Goal: Task Accomplishment & Management: Complete application form

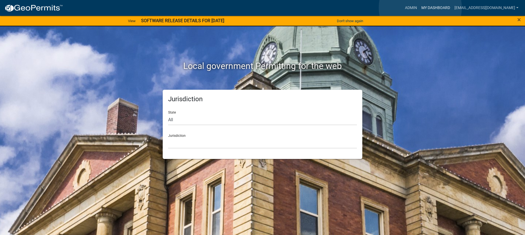
click at [420, 8] on link "My Dashboard" at bounding box center [435, 8] width 33 height 10
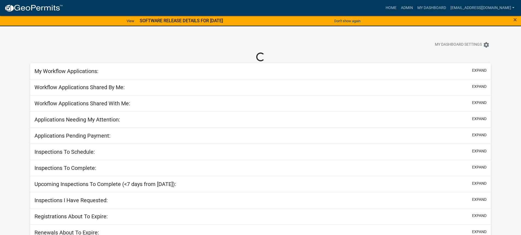
select select "3: 100"
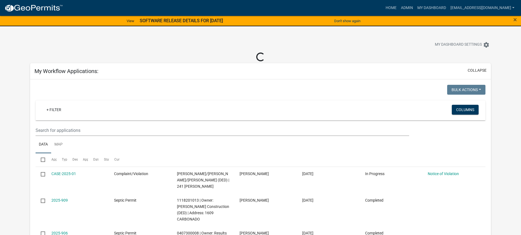
select select "3: 100"
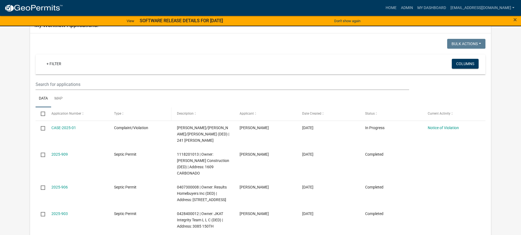
select select "3: 100"
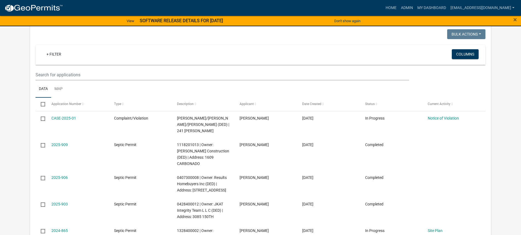
scroll to position [55, 0]
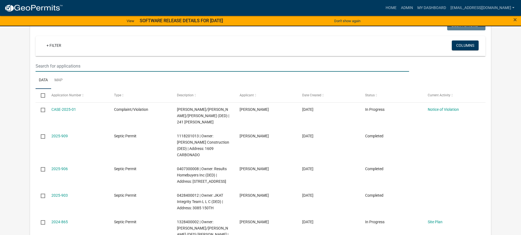
click at [64, 66] on input "text" at bounding box center [222, 65] width 373 height 11
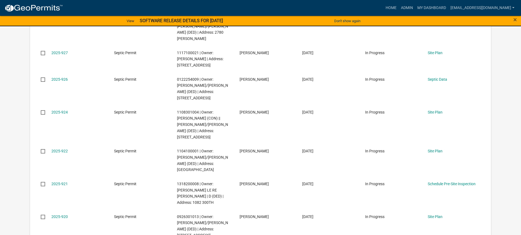
scroll to position [0, 0]
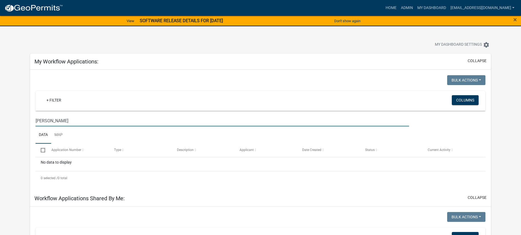
click at [69, 124] on input "[PERSON_NAME]" at bounding box center [222, 120] width 373 height 11
type input "s"
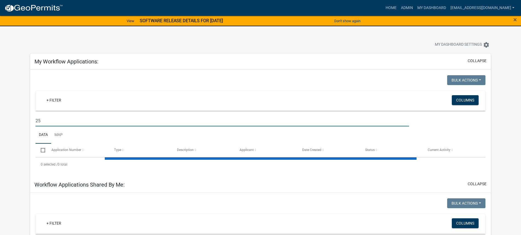
type input "253"
select select "3: 100"
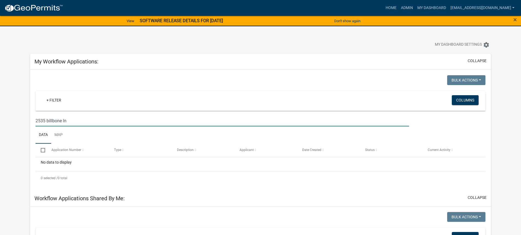
type input "2535 billbone ln"
click at [398, 8] on link "Admin" at bounding box center [406, 8] width 16 height 10
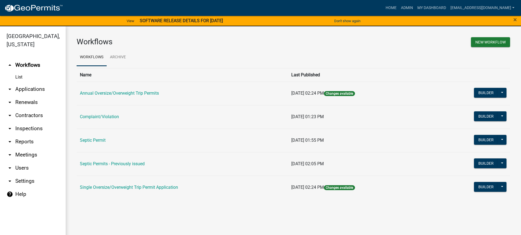
click at [32, 83] on link "arrow_drop_down Applications" at bounding box center [33, 89] width 66 height 13
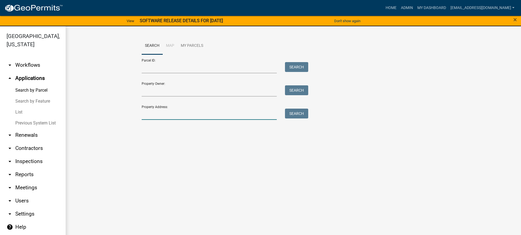
click at [157, 113] on input "Property Address:" at bounding box center [209, 113] width 135 height 11
type input "[STREET_ADDRESS][PERSON_NAME]"
click at [301, 113] on button "Search" at bounding box center [296, 113] width 23 height 10
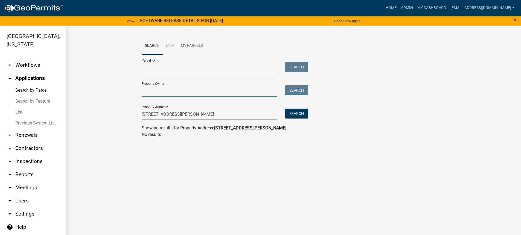
click at [160, 89] on input "Property Owner:" at bounding box center [209, 90] width 135 height 11
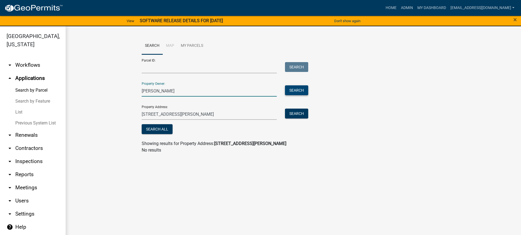
type input "[PERSON_NAME]"
click at [300, 90] on button "Search" at bounding box center [296, 90] width 23 height 10
click at [398, 8] on link "Admin" at bounding box center [406, 8] width 16 height 10
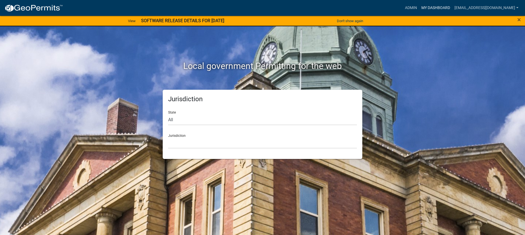
click at [431, 8] on link "My Dashboard" at bounding box center [435, 8] width 33 height 10
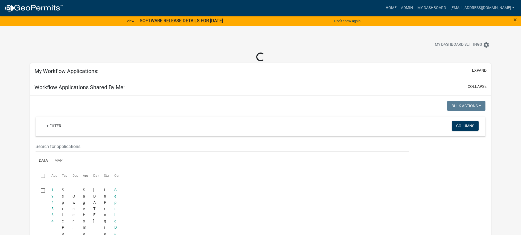
select select "3: 100"
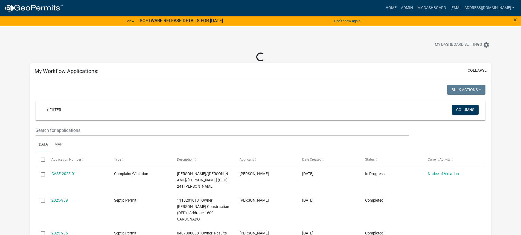
select select "3: 100"
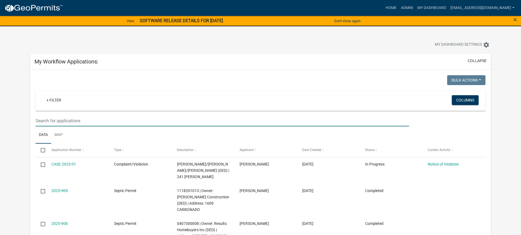
click at [66, 122] on input "text" at bounding box center [222, 120] width 373 height 11
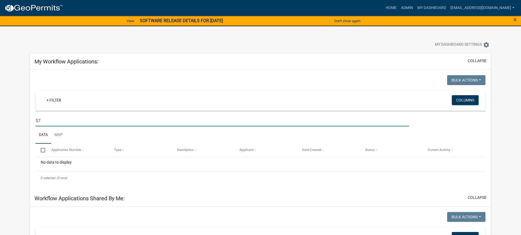
type input "5"
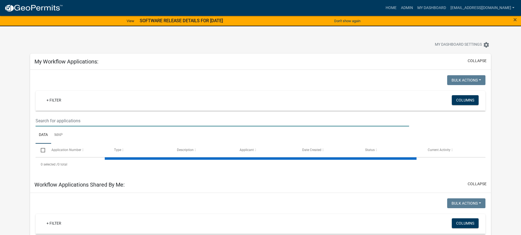
select select "3: 100"
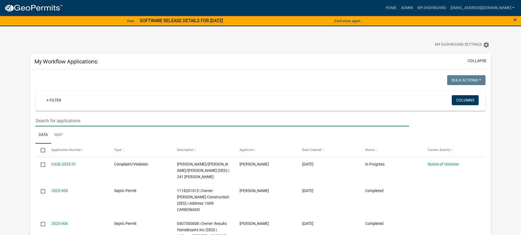
click at [64, 119] on input "text" at bounding box center [222, 120] width 373 height 11
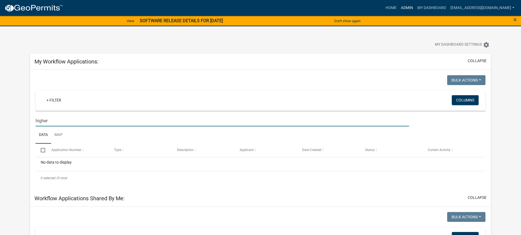
type input "higher"
click at [398, 8] on link "Admin" at bounding box center [406, 8] width 16 height 10
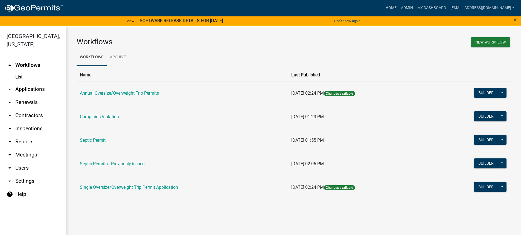
click at [95, 141] on link "Septic Permit" at bounding box center [93, 139] width 26 height 5
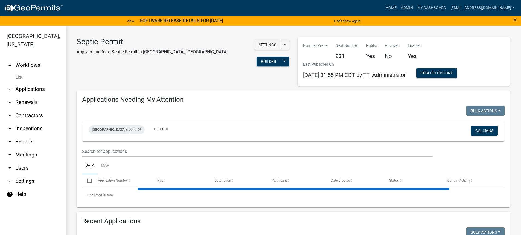
select select "3: 100"
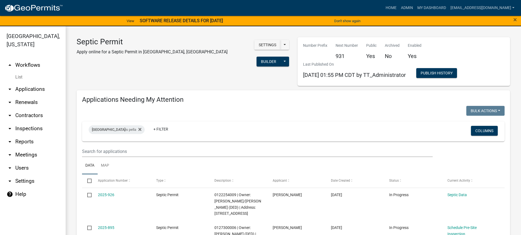
click at [25, 58] on link "arrow_drop_up Workflows" at bounding box center [33, 64] width 66 height 13
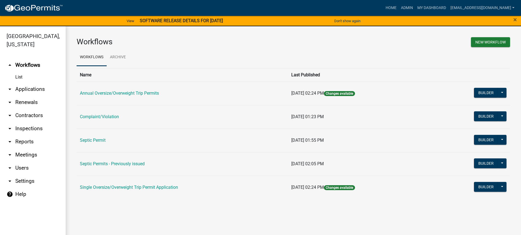
click at [90, 136] on td "Septic Permit" at bounding box center [182, 139] width 211 height 23
click at [90, 139] on link "Septic Permit" at bounding box center [93, 139] width 26 height 5
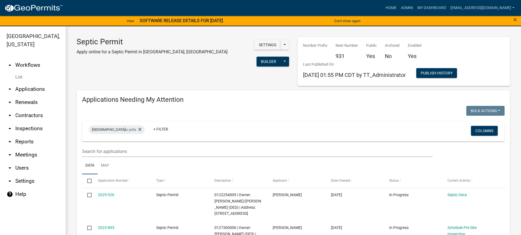
select select "3: 100"
click at [383, 8] on link "Home" at bounding box center [390, 8] width 15 height 10
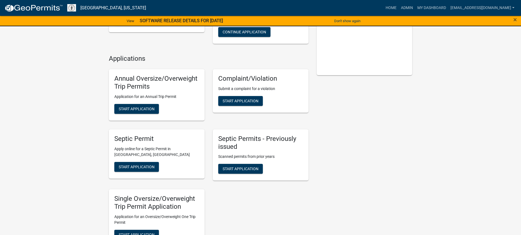
scroll to position [109, 0]
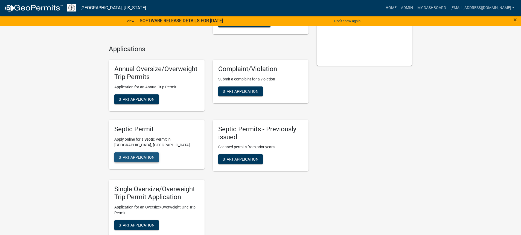
click at [127, 155] on span "Start Application" at bounding box center [137, 157] width 36 height 4
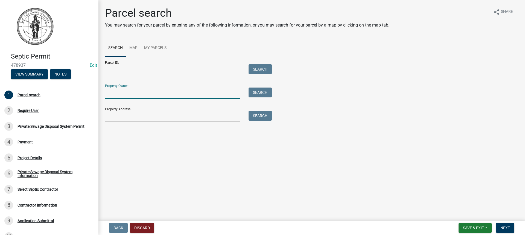
click at [123, 92] on input "Property Owner:" at bounding box center [172, 92] width 135 height 11
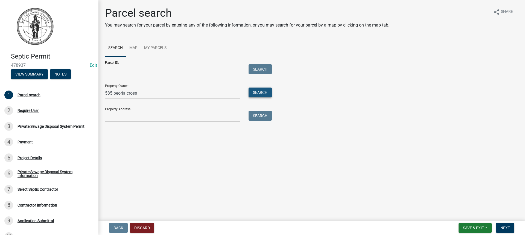
click at [266, 91] on button "Search" at bounding box center [259, 92] width 23 height 10
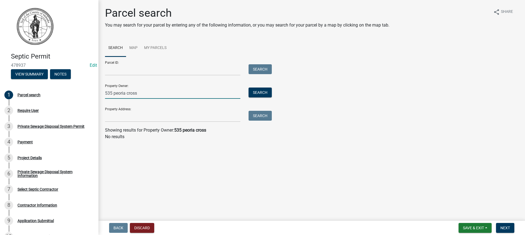
click at [139, 93] on input "535 peoria cross" at bounding box center [172, 92] width 135 height 11
click at [256, 92] on button "Search" at bounding box center [259, 92] width 23 height 10
click at [130, 93] on input "535 peoria" at bounding box center [172, 92] width 135 height 11
type input "5"
click at [132, 118] on input "Property Address:" at bounding box center [172, 116] width 135 height 11
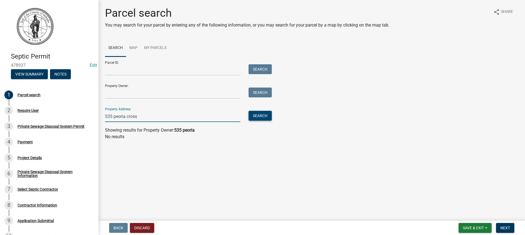
type input "535 peoria cross"
click at [256, 115] on button "Search" at bounding box center [259, 116] width 23 height 10
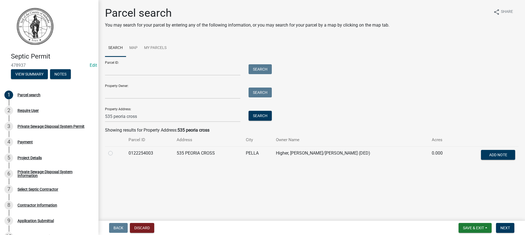
click at [115, 150] on label at bounding box center [115, 150] width 0 height 0
click at [115, 153] on input "radio" at bounding box center [117, 152] width 4 height 4
radio input "true"
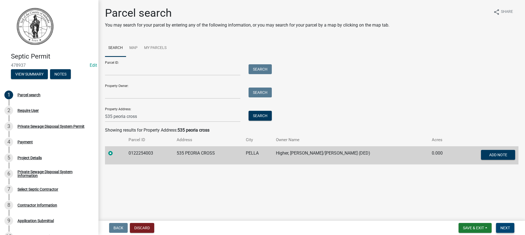
click at [507, 226] on span "Next" at bounding box center [505, 227] width 10 height 4
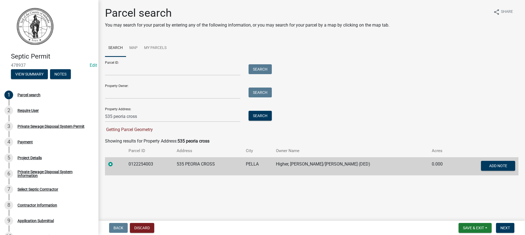
click at [142, 164] on td "0122254003" at bounding box center [149, 166] width 48 height 18
click at [135, 165] on td "0122254003" at bounding box center [149, 166] width 48 height 18
click at [307, 163] on td "Higher, Benjamin Blossom Anum/Maricel Serrano (DED)" at bounding box center [350, 166] width 156 height 18
click at [506, 227] on span "Next" at bounding box center [505, 227] width 10 height 4
click at [130, 130] on span "Getting Parcel Geometry" at bounding box center [129, 129] width 48 height 5
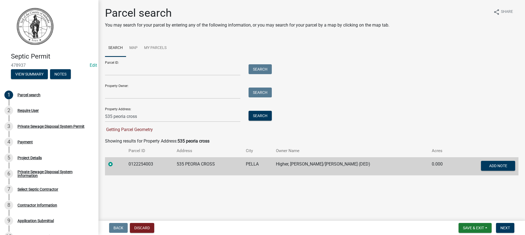
click at [115, 161] on label at bounding box center [115, 161] width 0 height 0
click at [115, 164] on input "radio" at bounding box center [117, 163] width 4 height 4
click at [115, 161] on label at bounding box center [115, 161] width 0 height 0
click at [115, 163] on input "radio" at bounding box center [117, 163] width 4 height 4
click at [115, 161] on label at bounding box center [115, 161] width 0 height 0
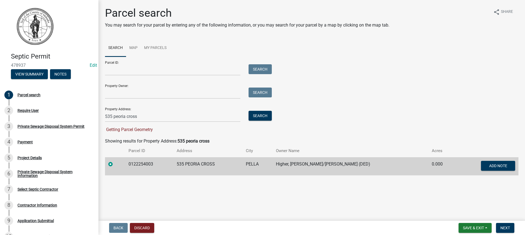
click at [115, 163] on input "radio" at bounding box center [117, 163] width 4 height 4
click at [299, 163] on td "Higher, Benjamin Blossom Anum/Maricel Serrano (DED)" at bounding box center [350, 166] width 156 height 18
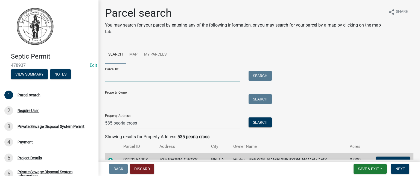
click at [115, 76] on input "Parcel ID:" at bounding box center [172, 76] width 135 height 11
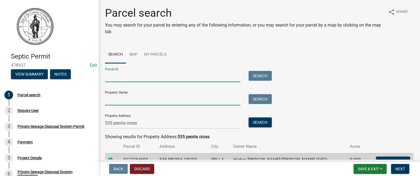
click at [121, 104] on input "Property Owner:" at bounding box center [172, 99] width 135 height 11
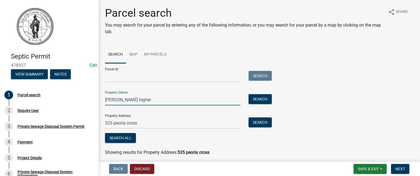
type input "benjamin higher"
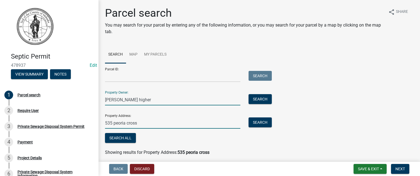
click at [148, 122] on input "535 peoria cross" at bounding box center [172, 122] width 135 height 11
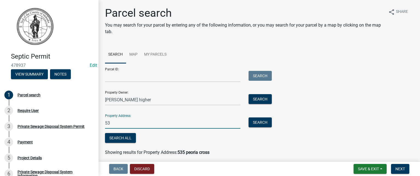
type input "5"
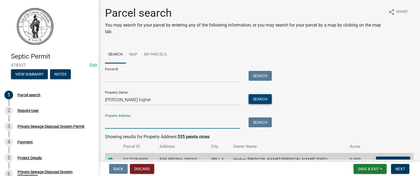
click at [261, 100] on button "Search" at bounding box center [259, 99] width 23 height 10
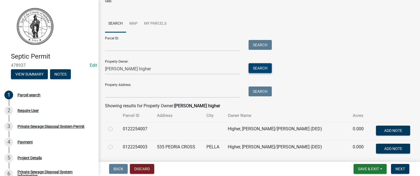
scroll to position [69, 0]
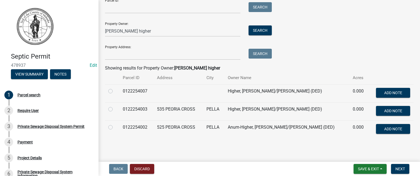
click at [115, 124] on label at bounding box center [115, 124] width 0 height 0
click at [115, 126] on input "radio" at bounding box center [117, 126] width 4 height 4
radio input "true"
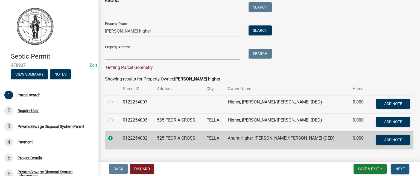
click at [402, 172] on button "Next" at bounding box center [400, 169] width 18 height 10
click at [115, 117] on label at bounding box center [115, 117] width 0 height 0
click at [115, 120] on input "radio" at bounding box center [117, 119] width 4 height 4
radio input "true"
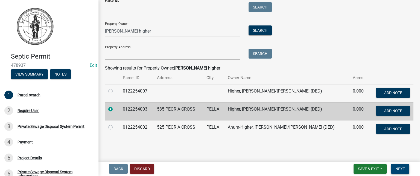
click at [399, 168] on span "Next" at bounding box center [400, 168] width 10 height 4
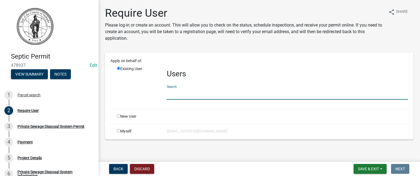
click at [187, 92] on input "text" at bounding box center [287, 93] width 241 height 11
click at [118, 129] on input "radio" at bounding box center [119, 131] width 4 height 4
radio input "true"
radio input "false"
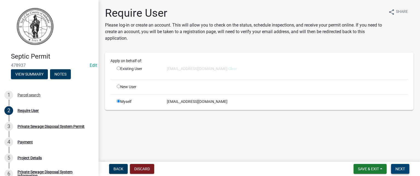
click at [401, 168] on span "Next" at bounding box center [400, 168] width 10 height 4
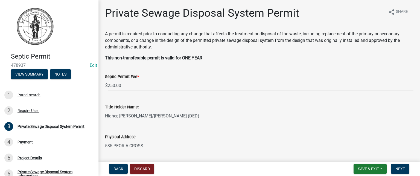
scroll to position [17, 0]
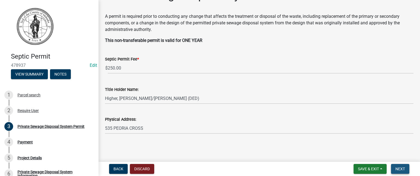
click at [401, 168] on span "Next" at bounding box center [400, 168] width 10 height 4
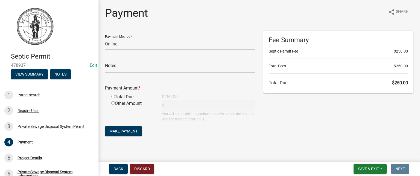
click at [119, 43] on select "Credit Card POS Check Cash Online" at bounding box center [180, 43] width 150 height 11
select select "1: 0"
click at [105, 38] on select "Credit Card POS Check Cash Online" at bounding box center [180, 43] width 150 height 11
click at [124, 69] on input "text" at bounding box center [180, 66] width 150 height 11
type input "0000"
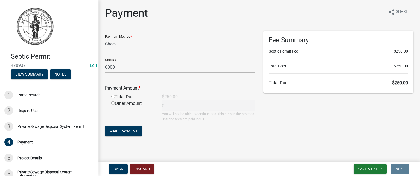
click at [112, 103] on input "radio" at bounding box center [113, 103] width 4 height 4
radio input "true"
click at [164, 106] on input "0" at bounding box center [208, 105] width 93 height 11
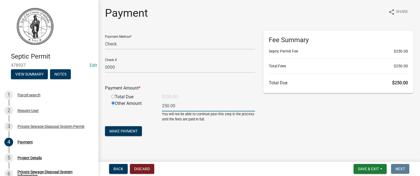
type input "250.00"
drag, startPoint x: 233, startPoint y: 142, endPoint x: 330, endPoint y: 140, distance: 97.3
click at [245, 142] on div "Payment share Share Payment Method * Credit Card POS Check Cash Online Check # …" at bounding box center [259, 77] width 316 height 140
click at [113, 97] on input "radio" at bounding box center [113, 97] width 4 height 4
radio input "true"
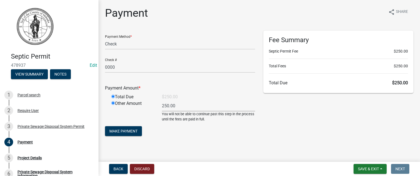
radio input "false"
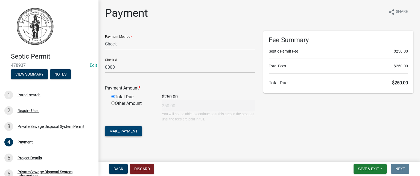
click at [131, 131] on span "Make Payment" at bounding box center [123, 131] width 28 height 4
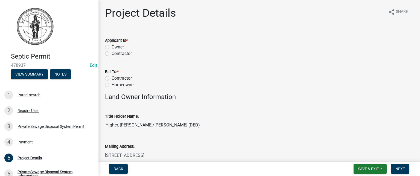
click at [111, 49] on label "Owner" at bounding box center [117, 47] width 12 height 7
click at [111, 47] on input "Owner" at bounding box center [113, 46] width 4 height 4
radio input "true"
click at [111, 84] on label "Homeowner" at bounding box center [122, 84] width 23 height 7
click at [111, 84] on input "Homeowner" at bounding box center [113, 83] width 4 height 4
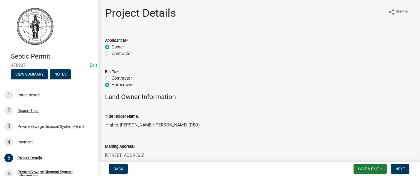
radio input "true"
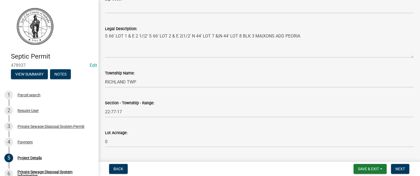
scroll to position [471, 0]
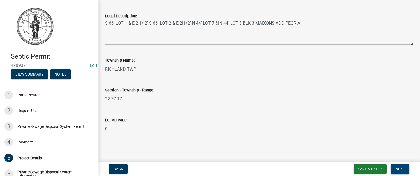
click at [401, 167] on span "Next" at bounding box center [400, 168] width 10 height 4
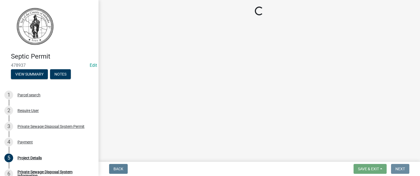
scroll to position [0, 0]
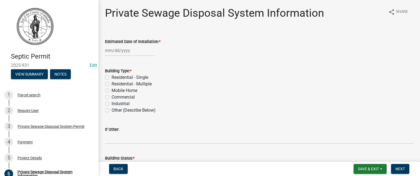
select select "9"
select select "2025"
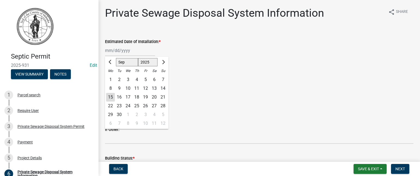
click at [115, 52] on div "Jan Feb Mar Apr May Jun Jul Aug Sep Oct Nov Dec 1525 1526 1527 1528 1529 1530 1…" at bounding box center [130, 50] width 50 height 11
click at [146, 107] on div "26" at bounding box center [145, 105] width 9 height 9
type input "09/26/2025"
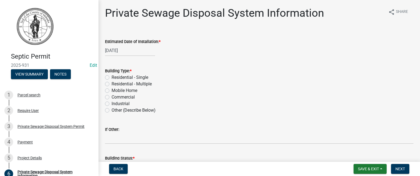
click at [253, 101] on div "Industrial" at bounding box center [259, 103] width 308 height 7
click at [203, 73] on div "Building Type: *" at bounding box center [259, 70] width 308 height 7
click at [113, 63] on form "Building Type: * Residential - Single Residential - Multiple Mobile Home Commer…" at bounding box center [259, 87] width 308 height 52
click at [108, 71] on label "Building Type: *" at bounding box center [118, 71] width 27 height 4
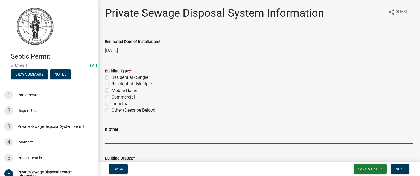
click at [111, 140] on input "If Other:" at bounding box center [259, 138] width 308 height 11
click at [111, 78] on label "Residential - Single" at bounding box center [129, 77] width 37 height 7
click at [111, 78] on input "Residential - Single" at bounding box center [113, 76] width 4 height 4
radio input "true"
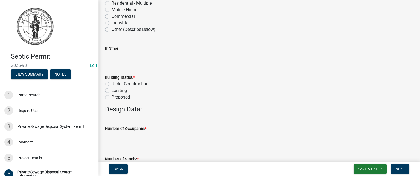
scroll to position [82, 0]
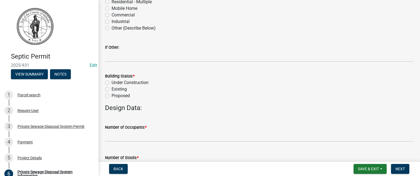
click at [111, 89] on label "Existing" at bounding box center [118, 89] width 15 height 7
click at [111, 89] on input "Existing" at bounding box center [113, 88] width 4 height 4
radio input "true"
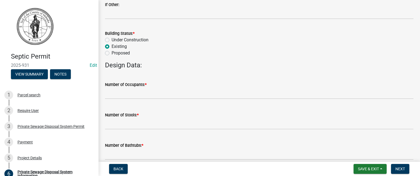
scroll to position [137, 0]
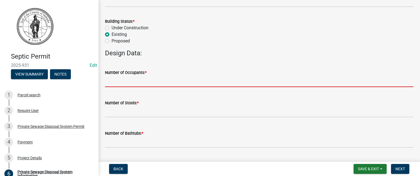
click at [122, 83] on input "text" at bounding box center [259, 81] width 308 height 11
type input "2"
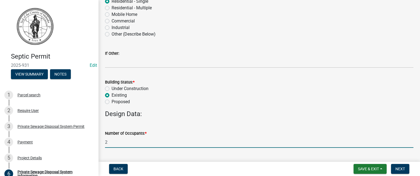
scroll to position [82, 0]
